Goal: Contribute content: Contribute content

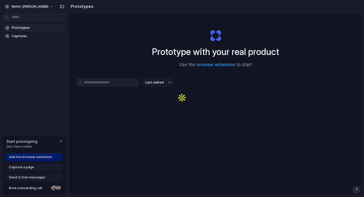
click at [158, 80] on button "Last edited" at bounding box center [159, 82] width 32 height 9
click at [45, 164] on div "Capture a page" at bounding box center [34, 167] width 58 height 8
click at [45, 169] on div "Capture a page" at bounding box center [34, 167] width 58 height 8
click at [36, 158] on span "Add the browser extension" at bounding box center [31, 156] width 44 height 5
click at [54, 158] on div "Add the browser extension" at bounding box center [34, 157] width 58 height 8
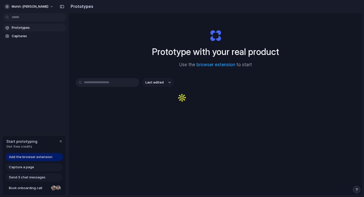
click at [38, 157] on span "Add the browser extension" at bounding box center [31, 156] width 44 height 5
click at [26, 160] on div "Add the browser extension" at bounding box center [34, 157] width 58 height 8
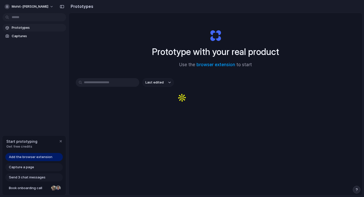
click at [26, 160] on div "Add the browser extension" at bounding box center [34, 157] width 58 height 8
drag, startPoint x: 26, startPoint y: 160, endPoint x: 24, endPoint y: 157, distance: 2.8
click at [24, 157] on div "Add the browser extension" at bounding box center [34, 157] width 58 height 8
click at [24, 157] on span "Add the browser extension" at bounding box center [31, 156] width 44 height 5
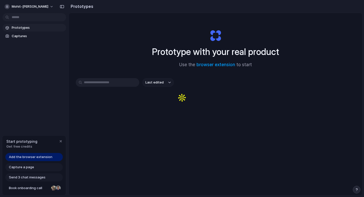
click at [24, 157] on span "Add the browser extension" at bounding box center [31, 156] width 44 height 5
drag, startPoint x: 24, startPoint y: 157, endPoint x: 135, endPoint y: 39, distance: 162.1
click at [135, 39] on div "mohit-bhaker Prototypes Captures Start prototyping Get free credits Add the bro…" at bounding box center [182, 98] width 364 height 197
click at [32, 155] on span "Add the browser extension" at bounding box center [31, 156] width 44 height 5
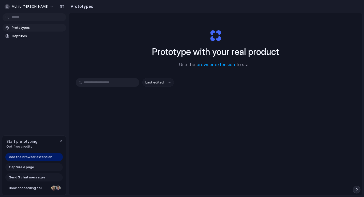
click at [32, 155] on span "Add the browser extension" at bounding box center [31, 156] width 44 height 5
click at [18, 148] on span "Get free credits" at bounding box center [21, 146] width 31 height 5
click at [20, 35] on span "Captures" at bounding box center [38, 36] width 52 height 5
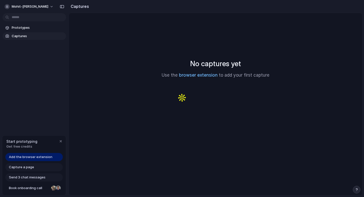
click at [208, 75] on link "browser extension" at bounding box center [198, 75] width 39 height 5
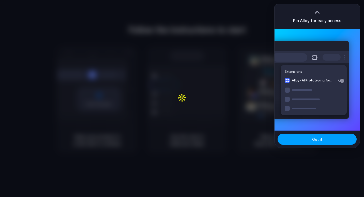
click at [305, 138] on button "Got it" at bounding box center [317, 139] width 79 height 11
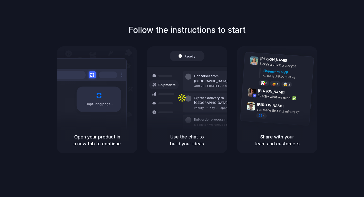
click at [343, 28] on div "Follow the instructions to start Capturing page Open your product in a new tab …" at bounding box center [187, 88] width 364 height 129
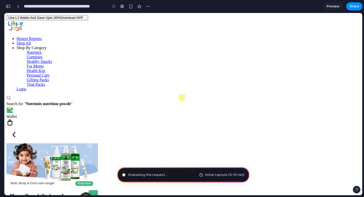
click at [158, 174] on span "Evaluating the request ..." at bounding box center [148, 174] width 39 height 5
click at [158, 174] on span "Evaluating the request" at bounding box center [147, 174] width 37 height 5
click at [149, 7] on div "button" at bounding box center [148, 6] width 4 height 4
click at [205, 175] on div "Initial capture (3–10 min)" at bounding box center [221, 174] width 45 height 5
click at [172, 176] on span "Scanning for unicorn potential ." at bounding box center [154, 174] width 50 height 5
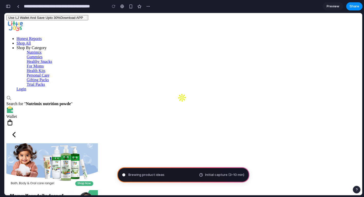
click at [170, 173] on div "Brewing product ideas Initial capture (3–10 min)" at bounding box center [183, 174] width 132 height 15
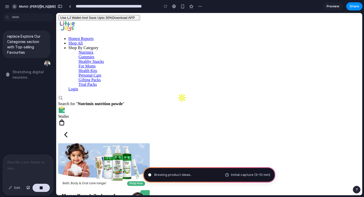
click at [23, 75] on span "Stretching digital neurons ." at bounding box center [32, 74] width 40 height 11
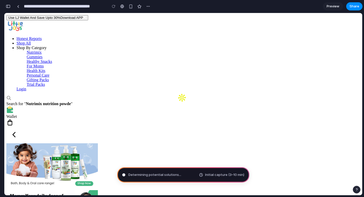
click at [53, 36] on div "Honest Reports Shop All Shop By Category Nutrimix Gummies Healthy Snacks For Mo…" at bounding box center [183, 63] width 354 height 55
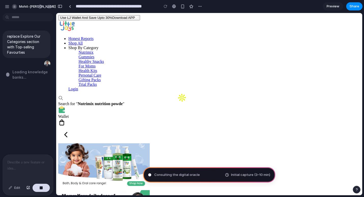
click at [31, 160] on p at bounding box center [27, 162] width 41 height 6
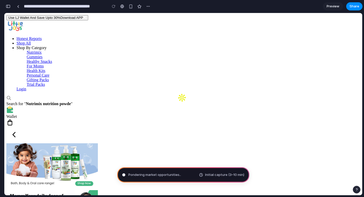
drag, startPoint x: 4, startPoint y: 7, endPoint x: 8, endPoint y: 5, distance: 4.5
click at [8, 5] on div "**********" at bounding box center [182, 98] width 364 height 197
click at [8, 5] on div "button" at bounding box center [8, 7] width 5 height 4
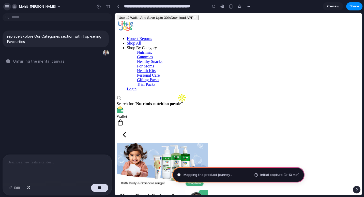
click at [7, 7] on div "button" at bounding box center [7, 6] width 5 height 5
click at [79, 13] on div at bounding box center [57, 16] width 115 height 9
click at [107, 4] on button "button" at bounding box center [108, 7] width 8 height 8
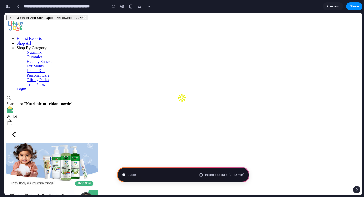
click at [10, 6] on div "button" at bounding box center [8, 7] width 5 height 4
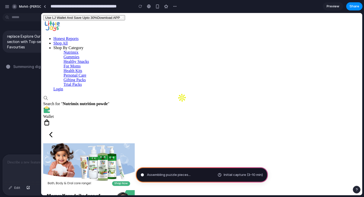
drag, startPoint x: 113, startPoint y: 30, endPoint x: 43, endPoint y: 35, distance: 70.7
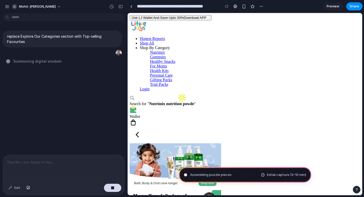
drag, startPoint x: 75, startPoint y: 37, endPoint x: 132, endPoint y: 45, distance: 57.0
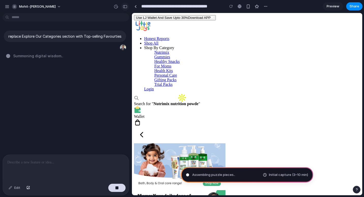
click at [125, 8] on button "button" at bounding box center [125, 7] width 8 height 8
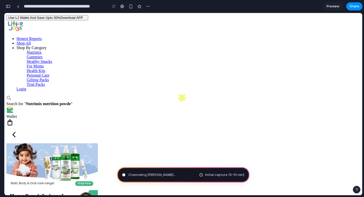
click at [10, 6] on button "button" at bounding box center [8, 6] width 8 height 8
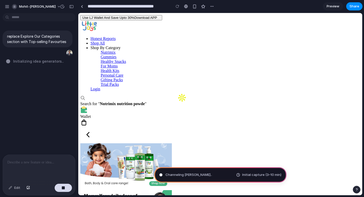
drag, startPoint x: 131, startPoint y: 72, endPoint x: 82, endPoint y: 69, distance: 49.0
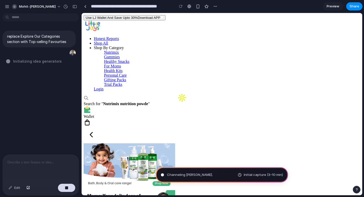
click at [60, 60] on div "Initializing idea generators" at bounding box center [42, 61] width 72 height 5
type input "**********"
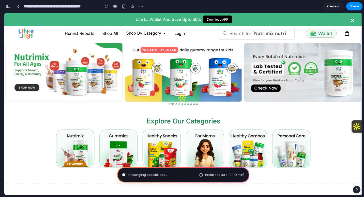
click at [9, 8] on div "button" at bounding box center [8, 7] width 5 height 4
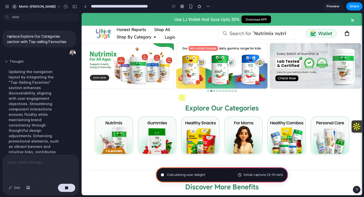
click at [16, 61] on button "Thought" at bounding box center [34, 62] width 59 height 4
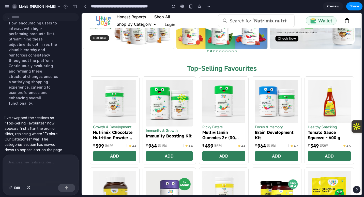
scroll to position [41, 0]
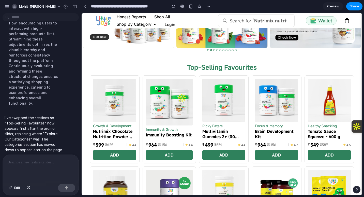
click at [159, 150] on button "ADD" at bounding box center [169, 155] width 47 height 10
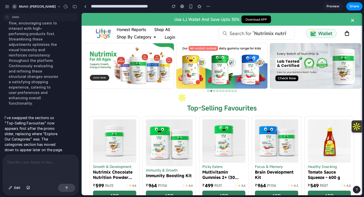
click at [205, 4] on div at bounding box center [209, 7] width 8 height 8
click at [208, 5] on div "button" at bounding box center [208, 6] width 4 height 4
click at [183, 5] on div at bounding box center [182, 6] width 4 height 4
click at [332, 7] on span "Preview" at bounding box center [333, 6] width 13 height 5
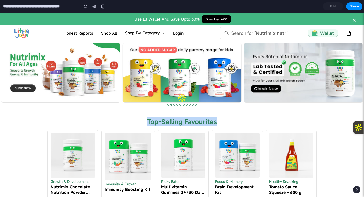
drag, startPoint x: 148, startPoint y: 114, endPoint x: 217, endPoint y: 115, distance: 68.5
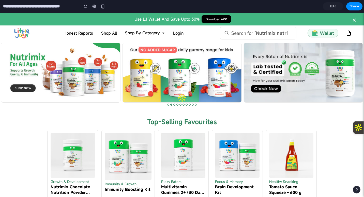
drag, startPoint x: 217, startPoint y: 115, endPoint x: 159, endPoint y: 108, distance: 58.5
click at [31, 30] on div "Honest Reports Shop All Shop By Category Nutrimix Gummies Healthy Snacks For Mo…" at bounding box center [123, 32] width 185 height 15
click at [29, 30] on img at bounding box center [22, 33] width 18 height 11
